Goal: Complete application form

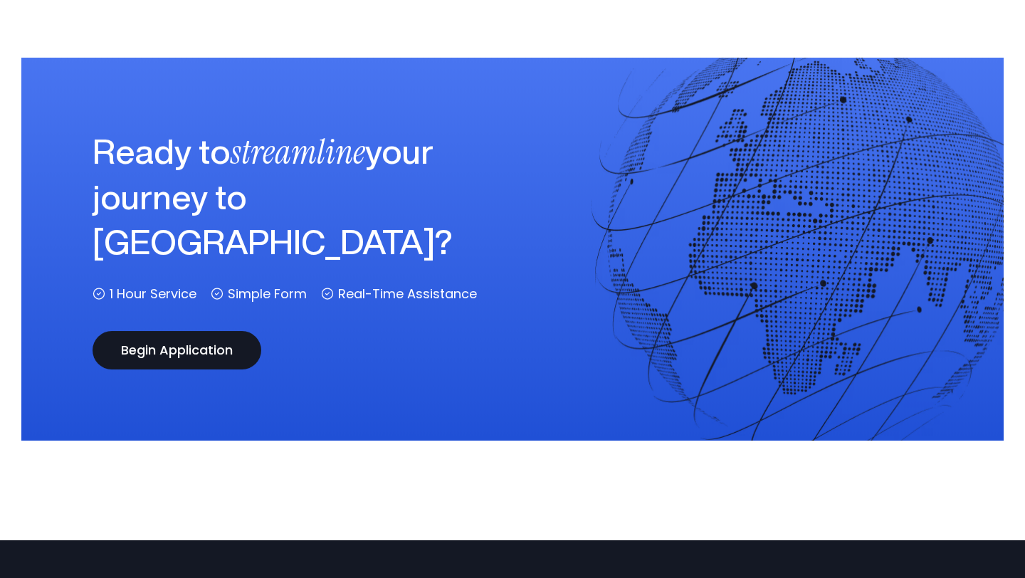
scroll to position [3156, 0]
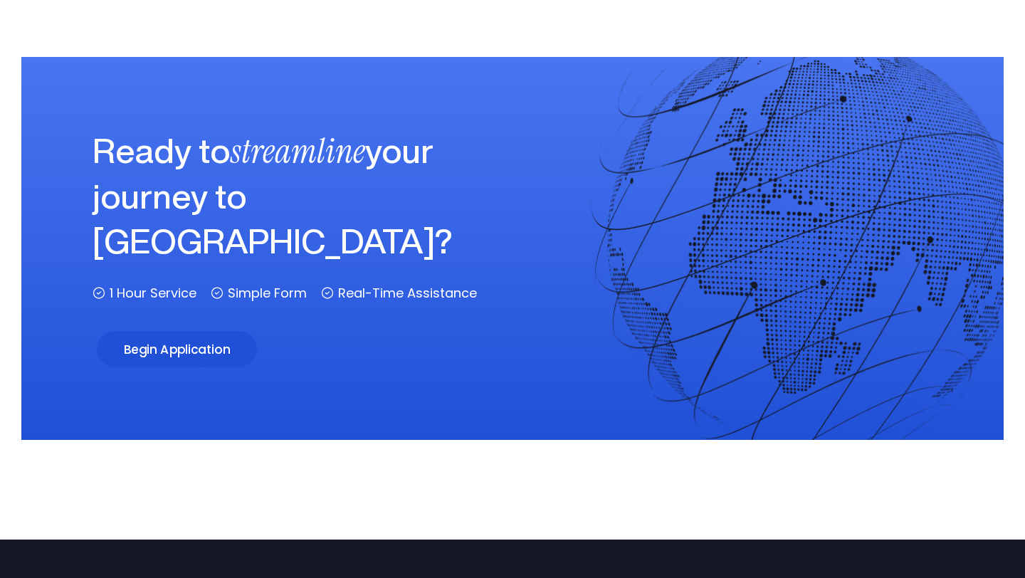
click at [213, 332] on link "Begin Application" at bounding box center [177, 350] width 160 height 36
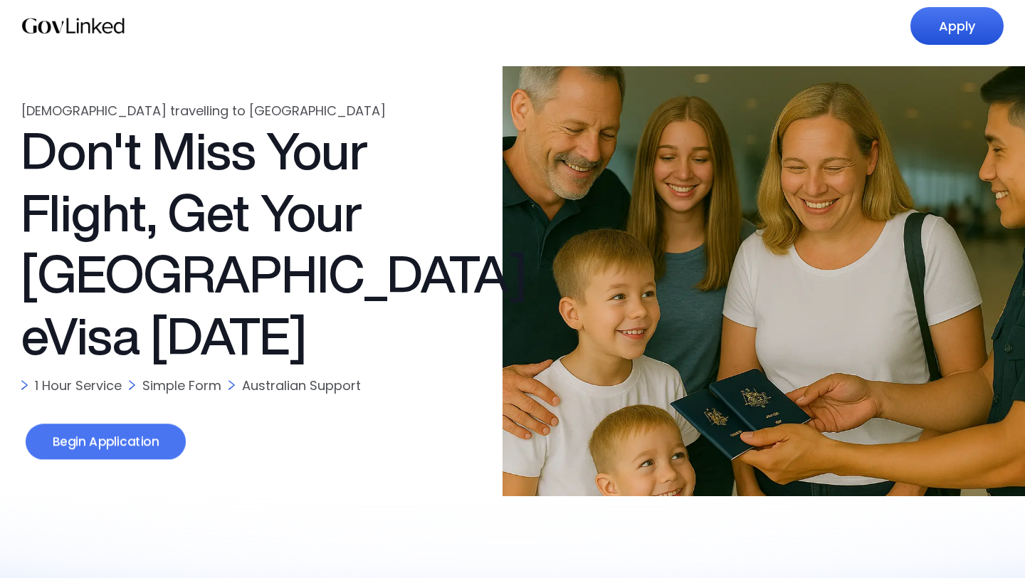
click at [143, 442] on link "Begin Application" at bounding box center [106, 442] width 160 height 36
